Goal: Navigation & Orientation: Find specific page/section

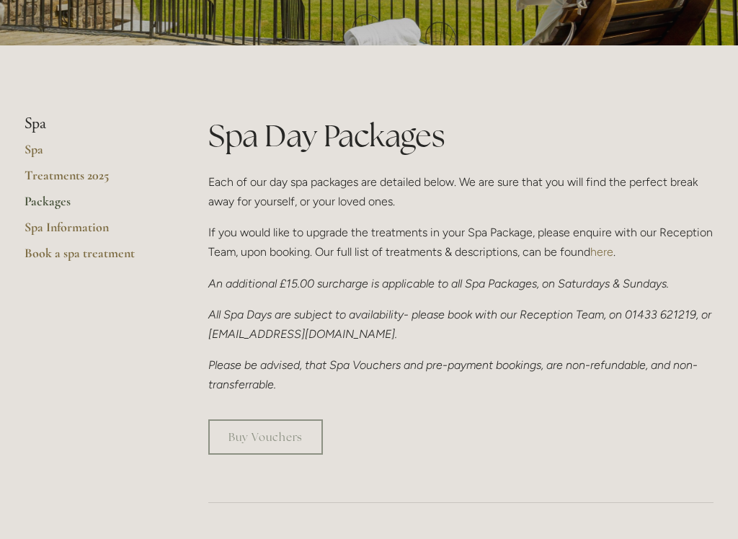
scroll to position [259, 0]
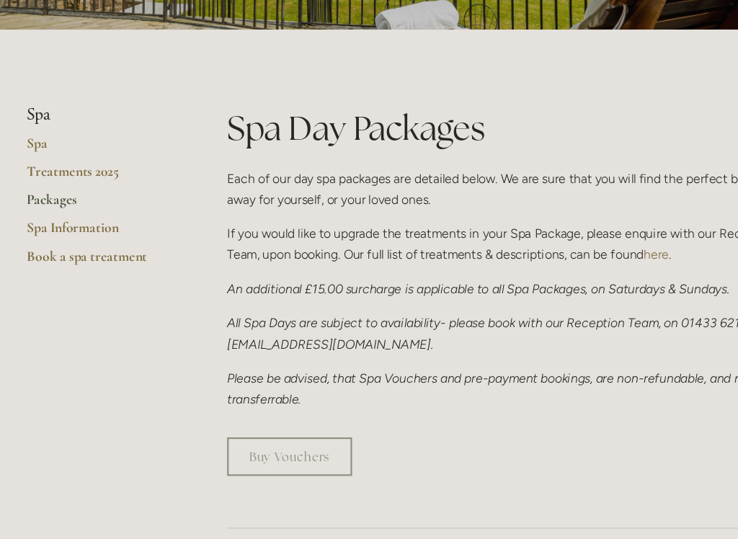
click at [40, 192] on link "Packages" at bounding box center [93, 205] width 138 height 26
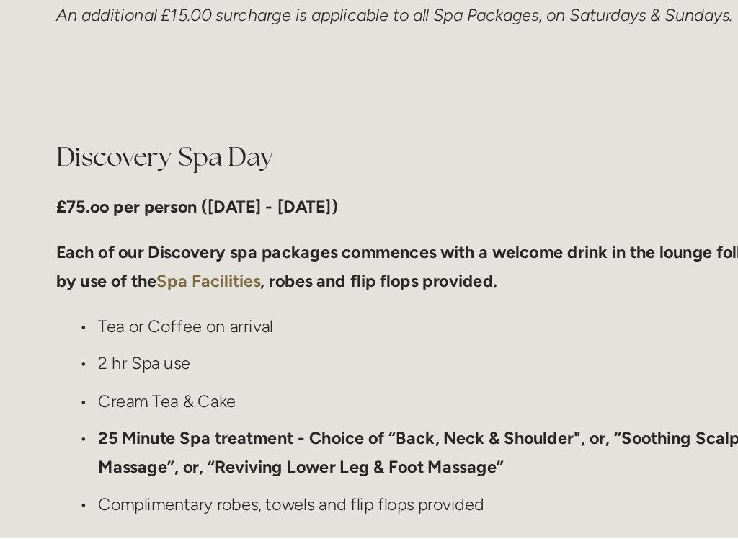
scroll to position [906, 0]
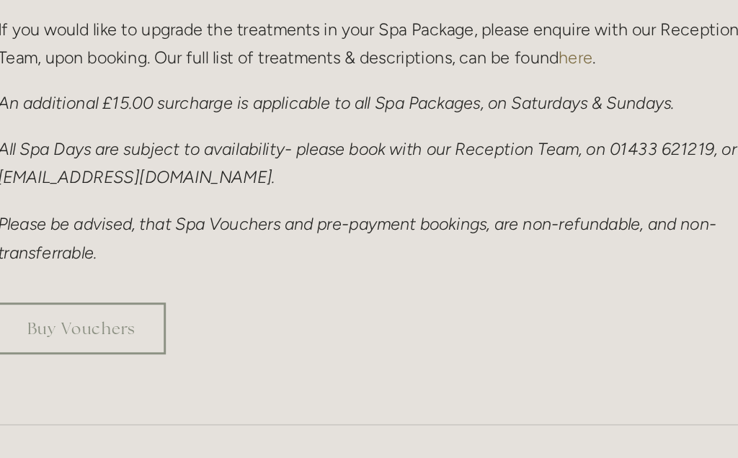
scroll to position [444, 0]
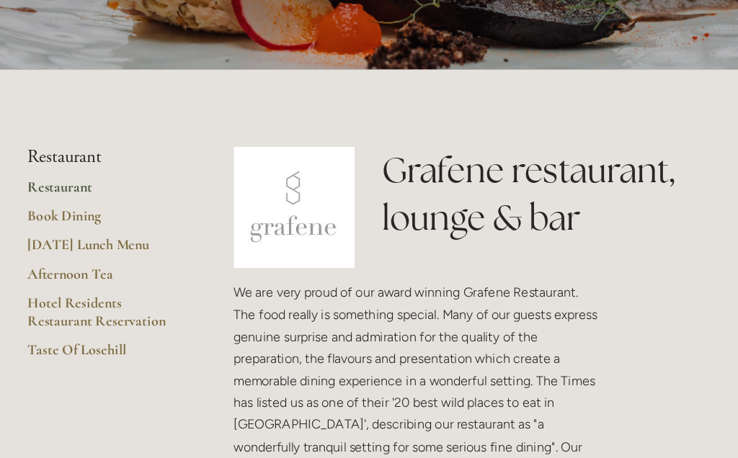
scroll to position [235, 0]
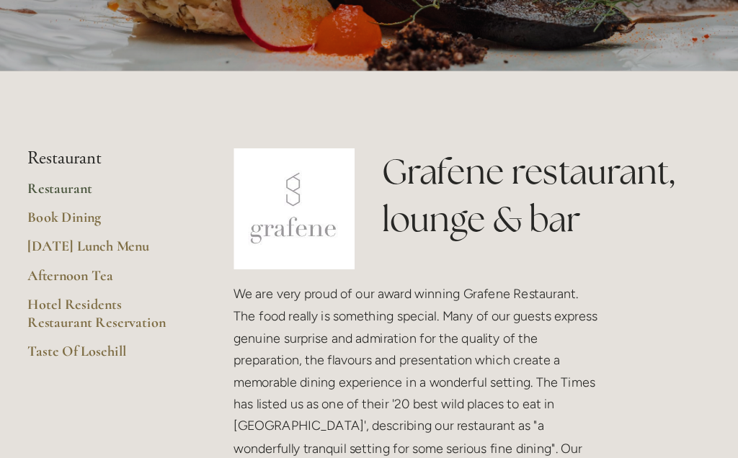
click at [54, 245] on link "Afternoon Tea" at bounding box center [93, 250] width 138 height 26
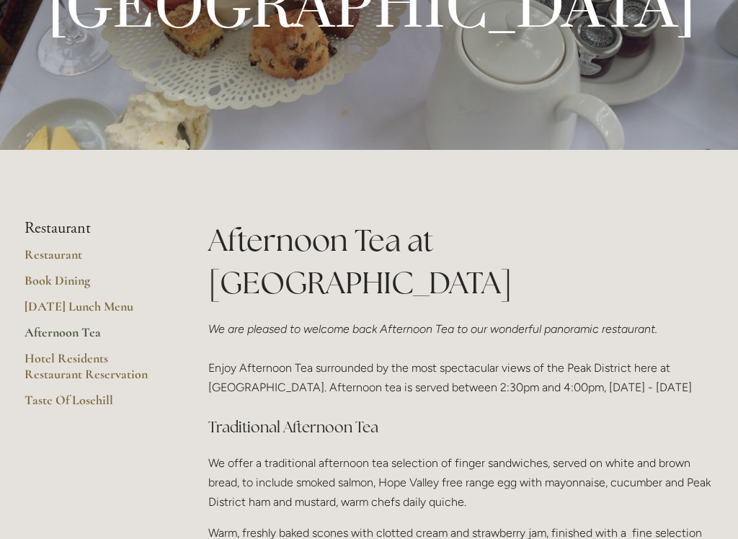
scroll to position [199, 0]
click at [62, 301] on link "[DATE] Lunch Menu" at bounding box center [93, 313] width 138 height 26
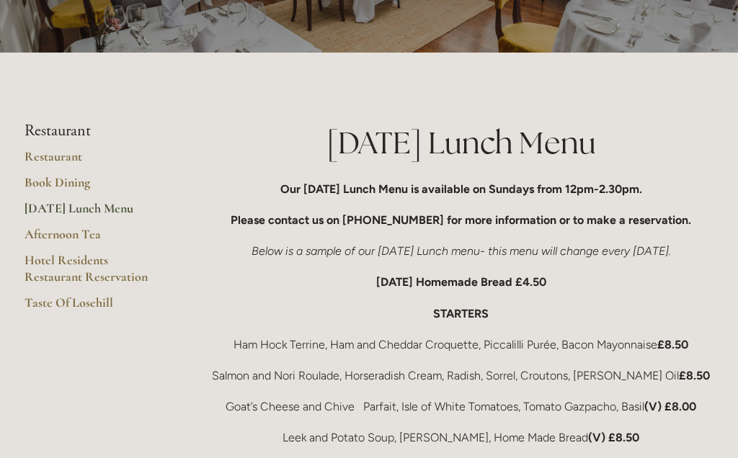
scroll to position [161, 0]
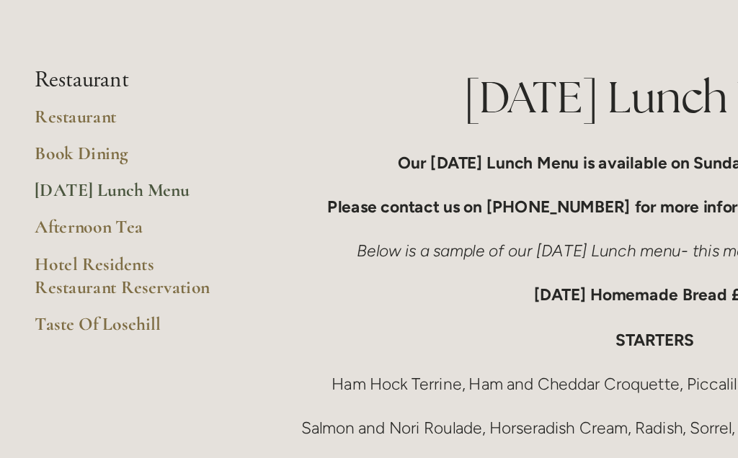
click at [62, 297] on link "Taste Of Losehill" at bounding box center [93, 310] width 138 height 26
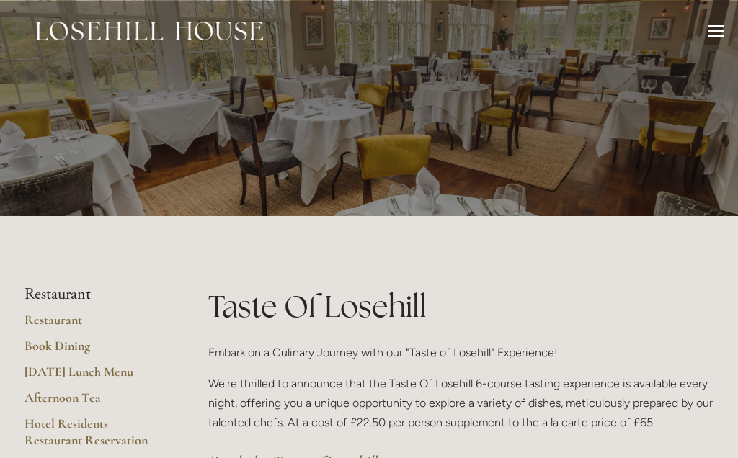
click at [42, 321] on link "Restaurant" at bounding box center [93, 325] width 138 height 26
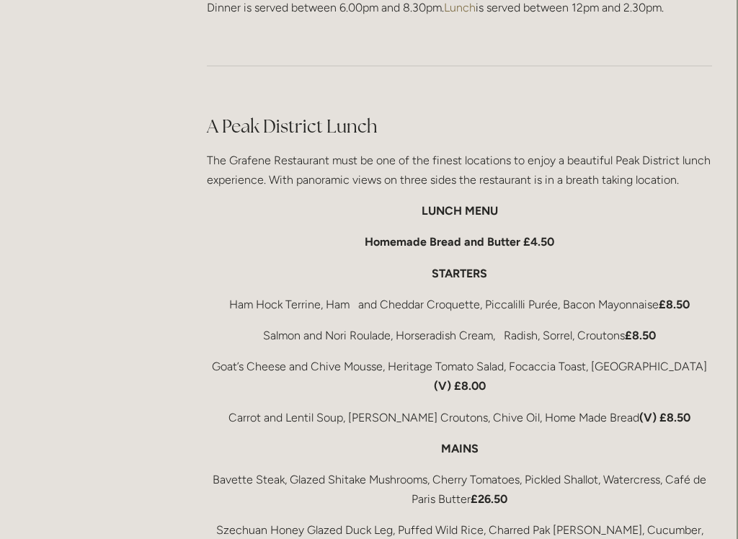
scroll to position [2309, 1]
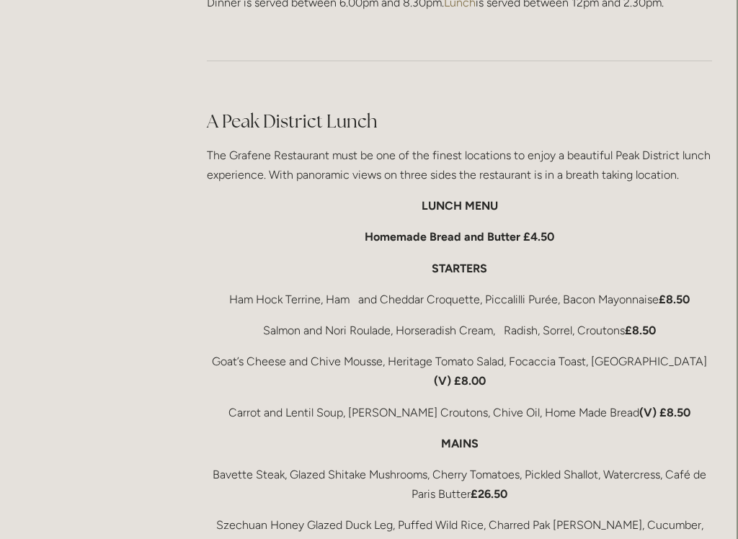
click at [87, 439] on main "Restaurant Restaurant Book Dining Sunday Lunch Menu Afternoon Tea Hotel Residen…" at bounding box center [368, 164] width 735 height 4342
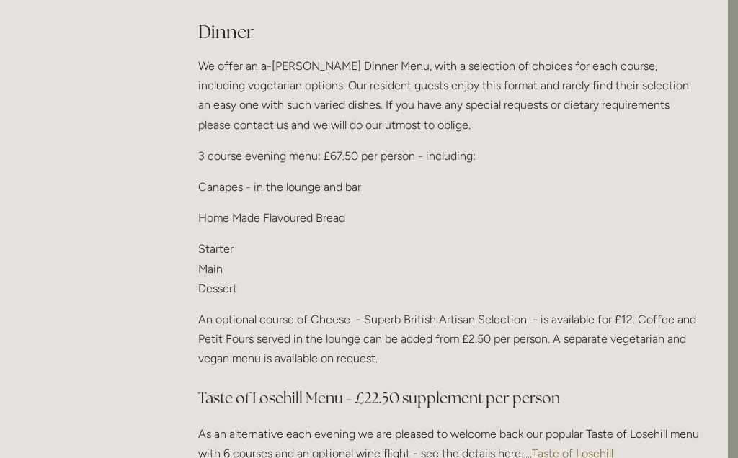
scroll to position [1774, 10]
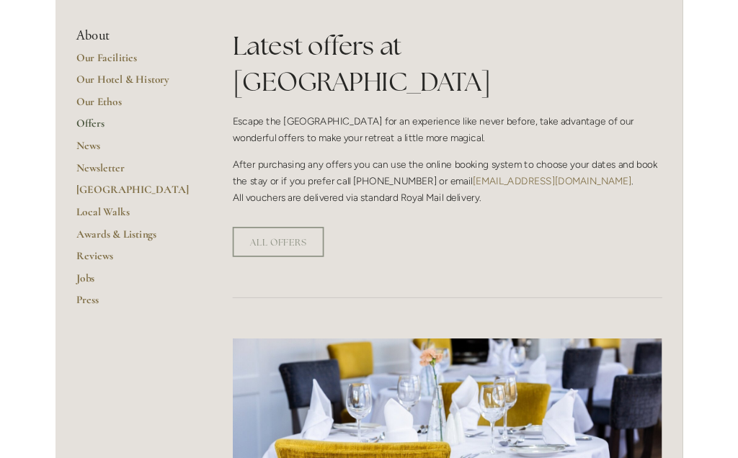
scroll to position [338, 0]
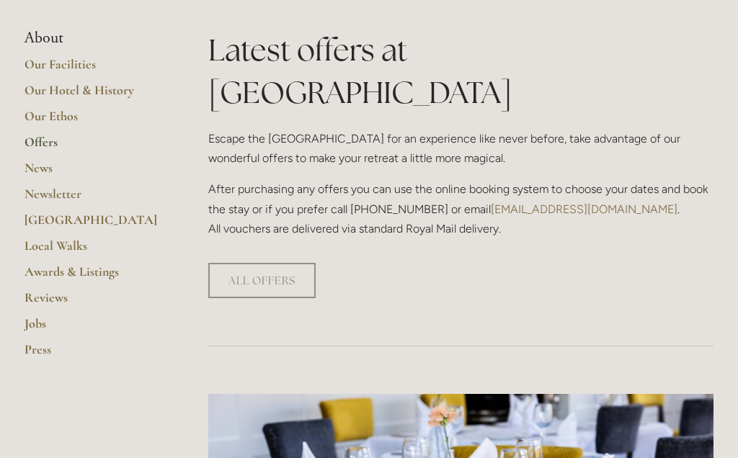
click at [233, 263] on link "ALL OFFERS" at bounding box center [261, 280] width 107 height 35
